Goal: Task Accomplishment & Management: Use online tool/utility

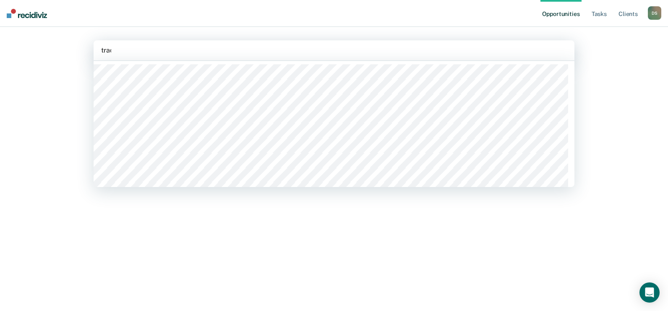
type input "[PERSON_NAME]"
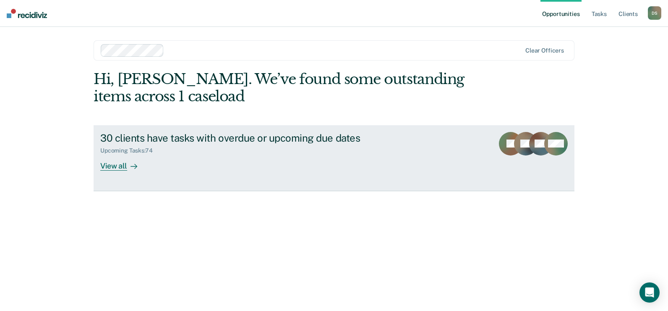
click at [149, 144] on div "Upcoming Tasks : 74" at bounding box center [247, 149] width 295 height 10
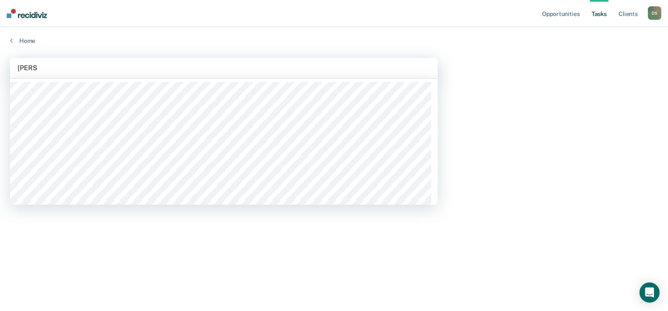
type input "[PERSON_NAME]"
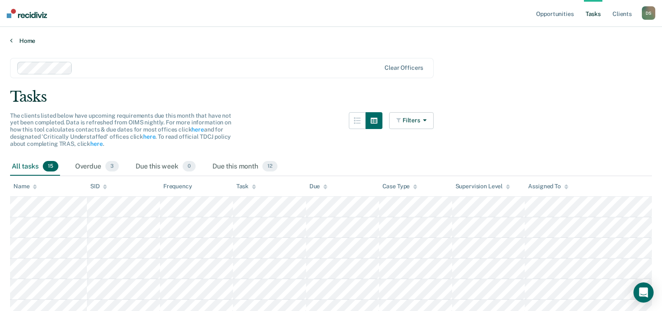
click at [26, 38] on link "Home" at bounding box center [331, 41] width 642 height 8
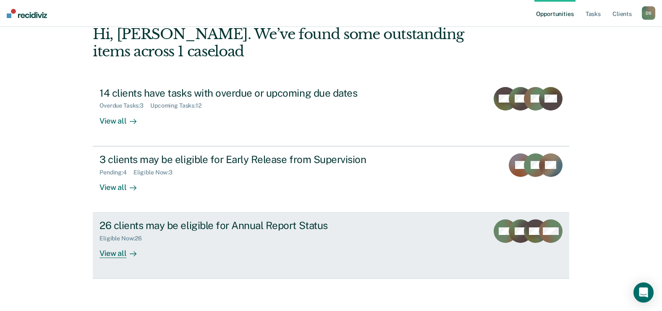
scroll to position [46, 0]
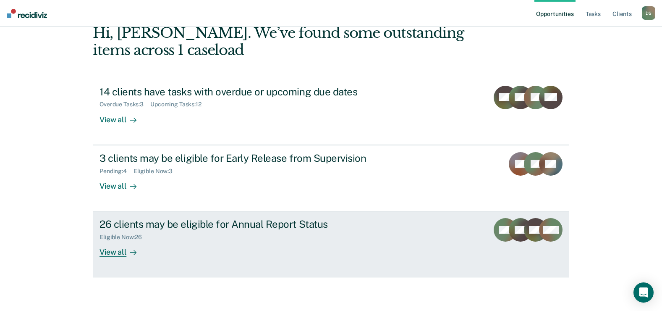
click at [249, 226] on div "26 clients may be eligible for Annual Report Status" at bounding box center [246, 224] width 295 height 12
